Goal: Check status: Check status

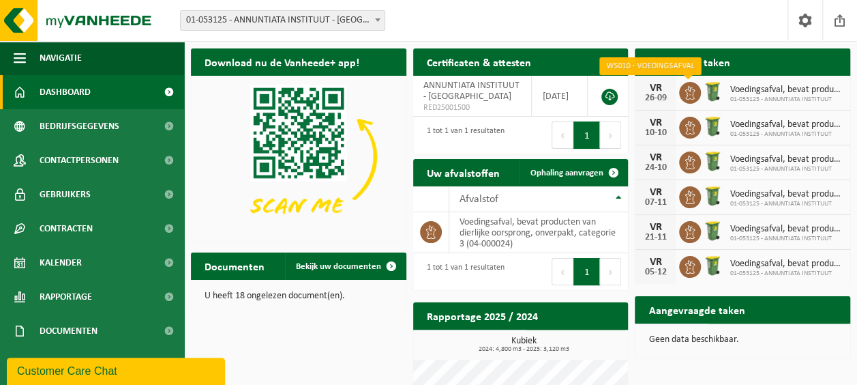
click at [692, 90] on icon at bounding box center [690, 93] width 14 height 14
click at [760, 94] on span "Voedingsafval, bevat producten van dierlijke oorsprong, onverpakt, categorie 3" at bounding box center [787, 90] width 114 height 11
click at [787, 75] on link "Bekijk uw kalender" at bounding box center [796, 88] width 105 height 27
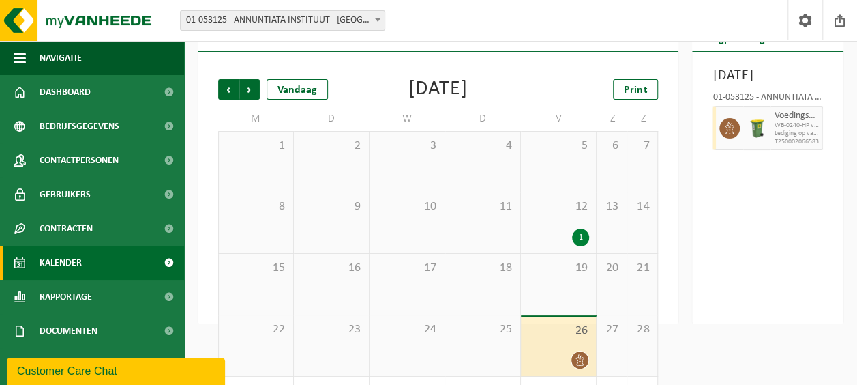
scroll to position [121, 0]
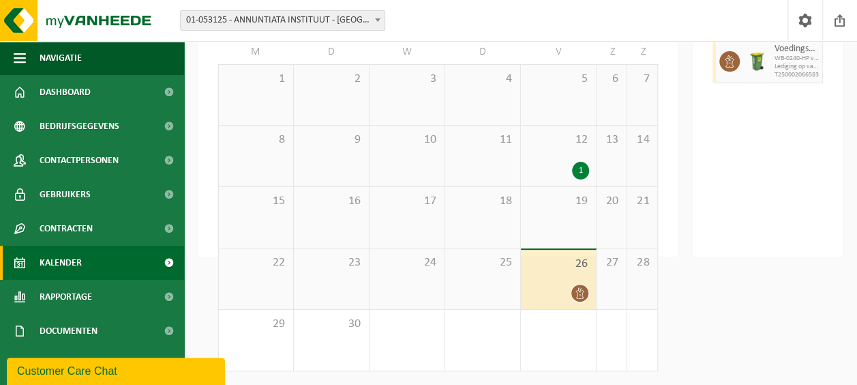
click at [793, 63] on span "WB-0240-HP voedingsafval, bevat producten van dierlijke oors" at bounding box center [796, 59] width 45 height 8
drag, startPoint x: 778, startPoint y: 71, endPoint x: 705, endPoint y: 111, distance: 83.9
click at [777, 55] on span "Voedingsafval, bevat producten van dierlijke oorsprong, onverpakt, categorie 3" at bounding box center [796, 49] width 45 height 11
click at [576, 261] on span "26" at bounding box center [558, 263] width 61 height 15
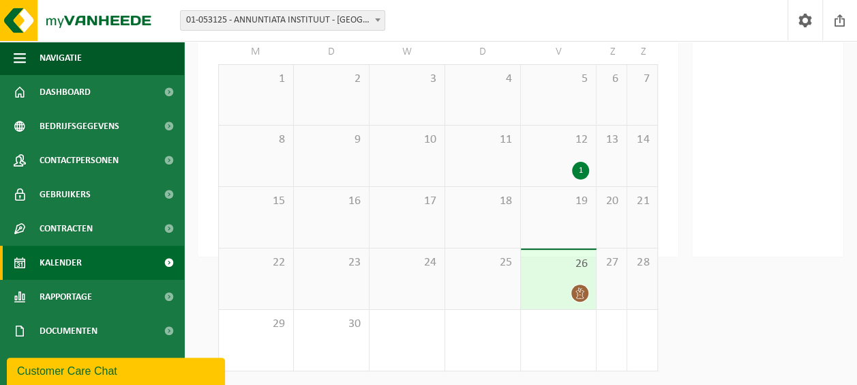
click at [584, 266] on span "26" at bounding box center [558, 263] width 61 height 15
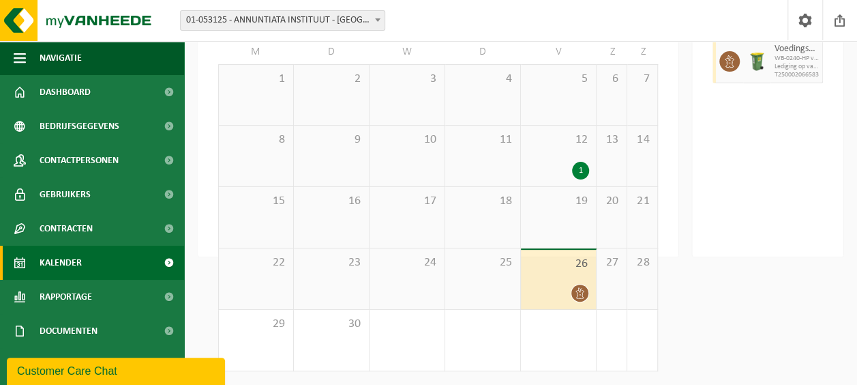
click at [713, 83] on div at bounding box center [728, 62] width 31 height 44
click at [805, 61] on div "Voedingsafval, bevat producten van dierlijke oorsprong, onverpakt, categorie 3 …" at bounding box center [797, 62] width 53 height 44
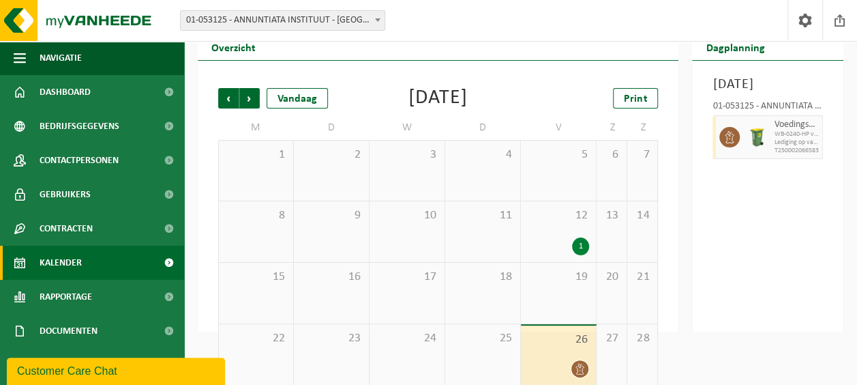
scroll to position [0, 0]
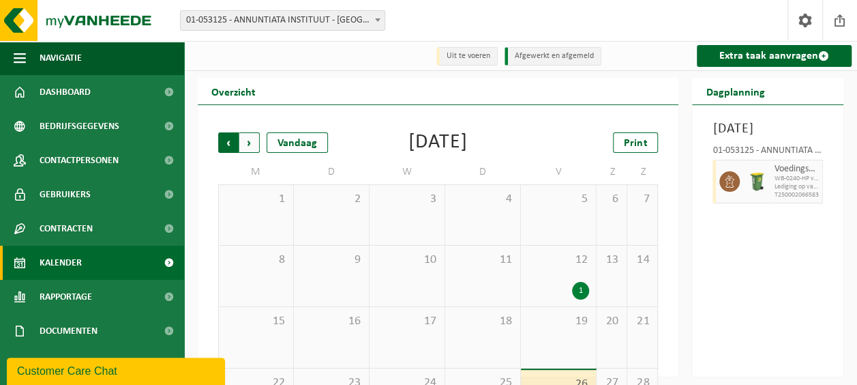
click at [255, 145] on span "Volgende" at bounding box center [249, 142] width 20 height 20
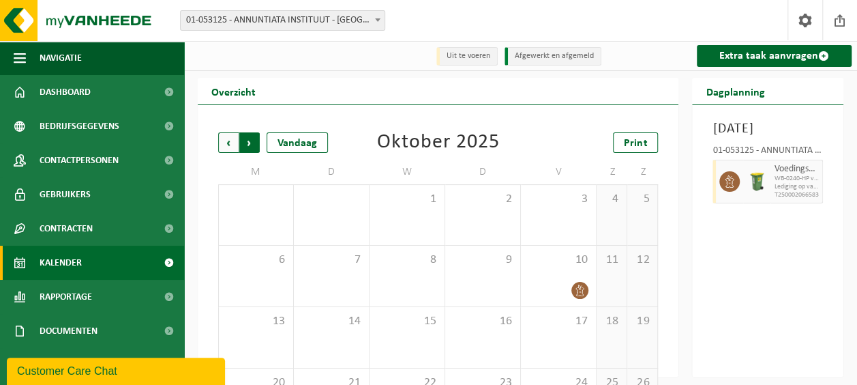
click at [226, 143] on span "Vorige" at bounding box center [228, 142] width 20 height 20
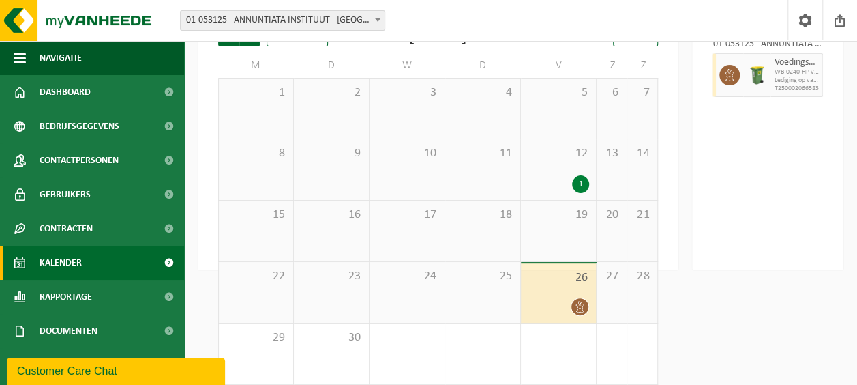
scroll to position [121, 0]
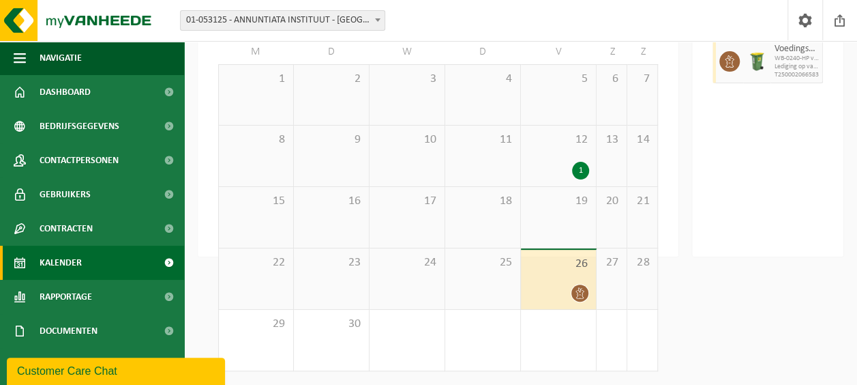
click at [784, 71] on span "Lediging op vaste frequentie" at bounding box center [796, 67] width 45 height 8
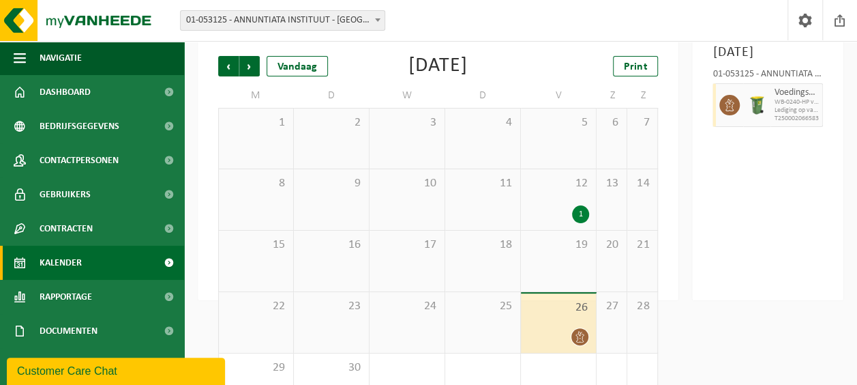
scroll to position [0, 0]
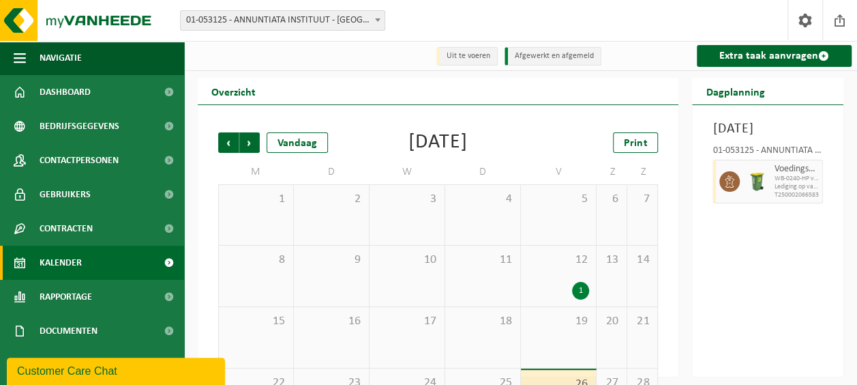
click at [372, 22] on span at bounding box center [378, 20] width 14 height 18
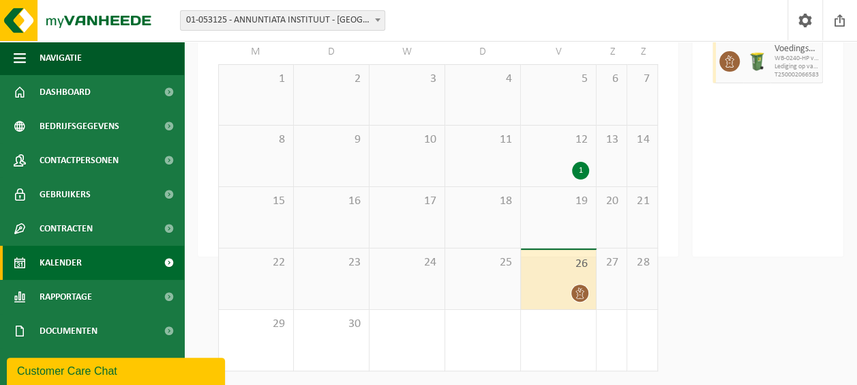
scroll to position [121, 0]
